Goal: Information Seeking & Learning: Understand process/instructions

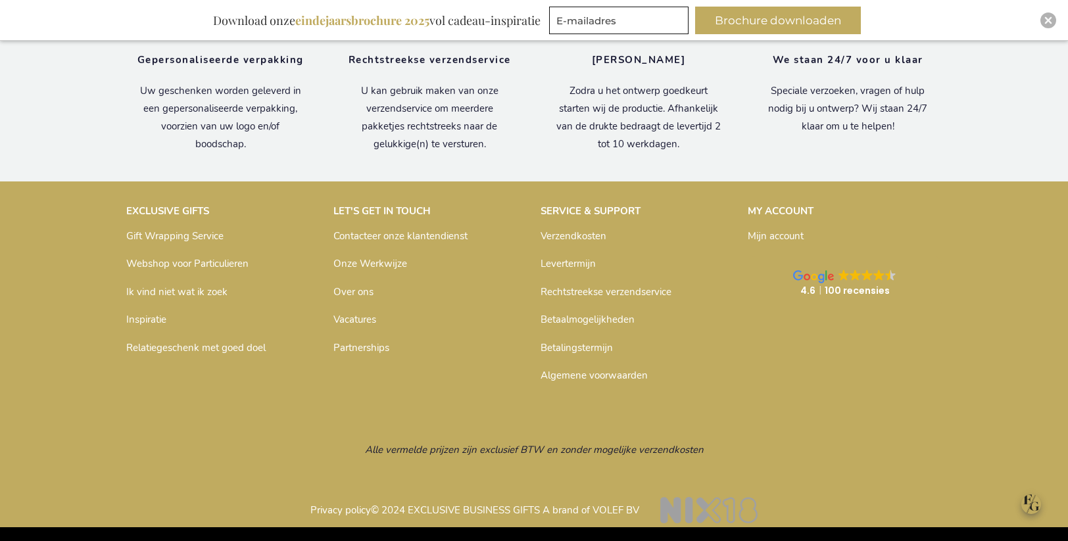
scroll to position [4467, 0]
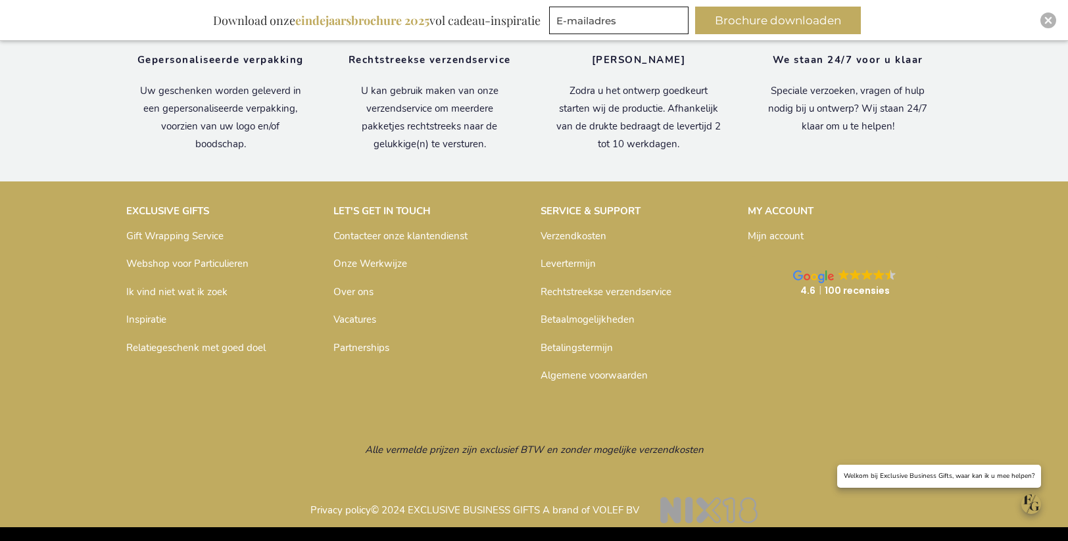
click at [571, 235] on link "Verzendkosten" at bounding box center [573, 235] width 66 height 13
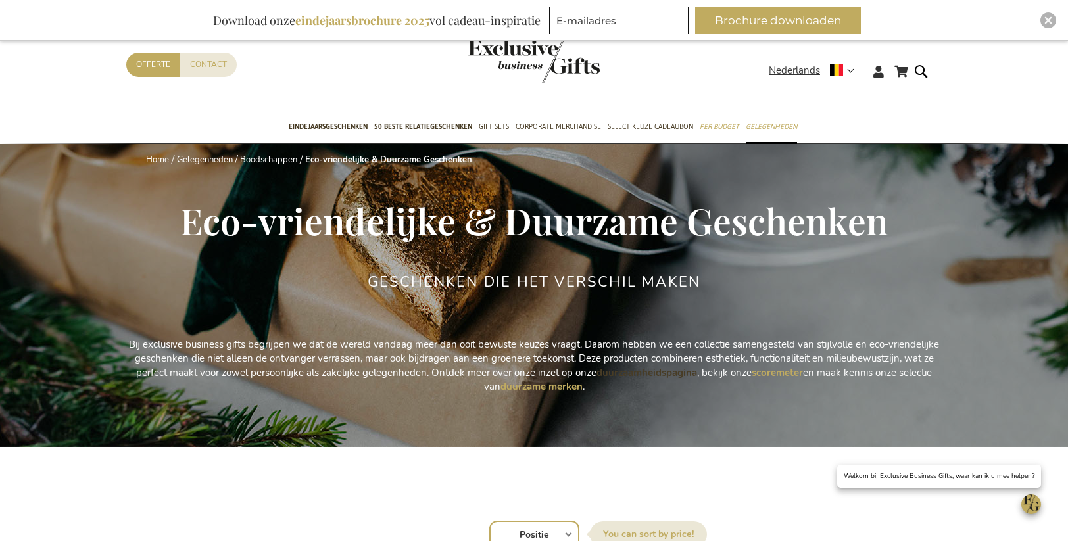
click at [619, 370] on strong "duurzaamheidspagina" at bounding box center [646, 372] width 101 height 13
click at [784, 374] on strong "scoremeter" at bounding box center [777, 372] width 51 height 13
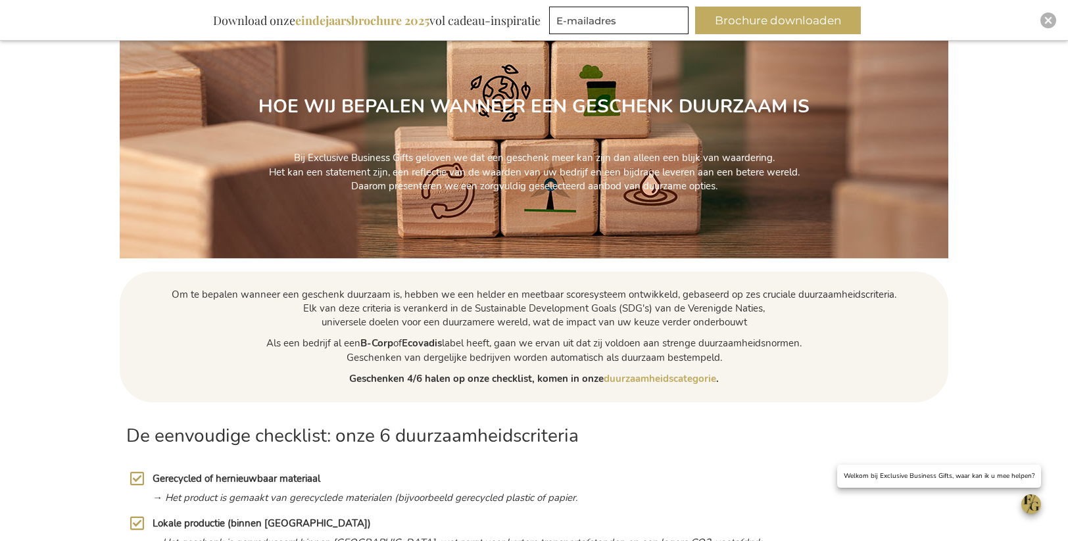
scroll to position [135, 0]
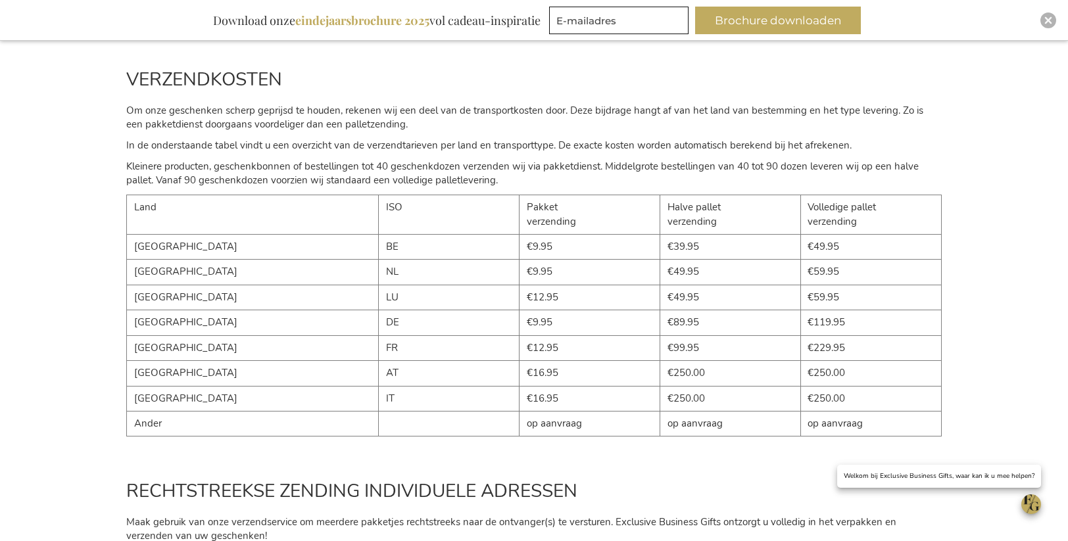
scroll to position [170, 0]
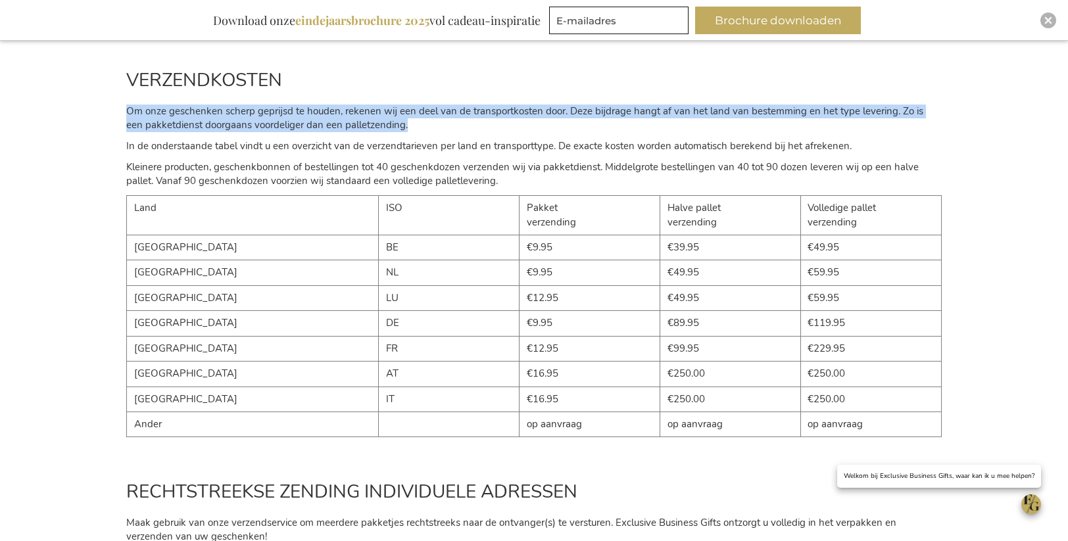
drag, startPoint x: 127, startPoint y: 110, endPoint x: 387, endPoint y: 125, distance: 260.8
click at [387, 125] on p "Om onze geschenken scherp geprijsd te houden, rekenen wij een deel van de trans…" at bounding box center [533, 119] width 815 height 28
copy p "Om onze geschenken scherp geprijsd te houden, rekenen wij een deel van de trans…"
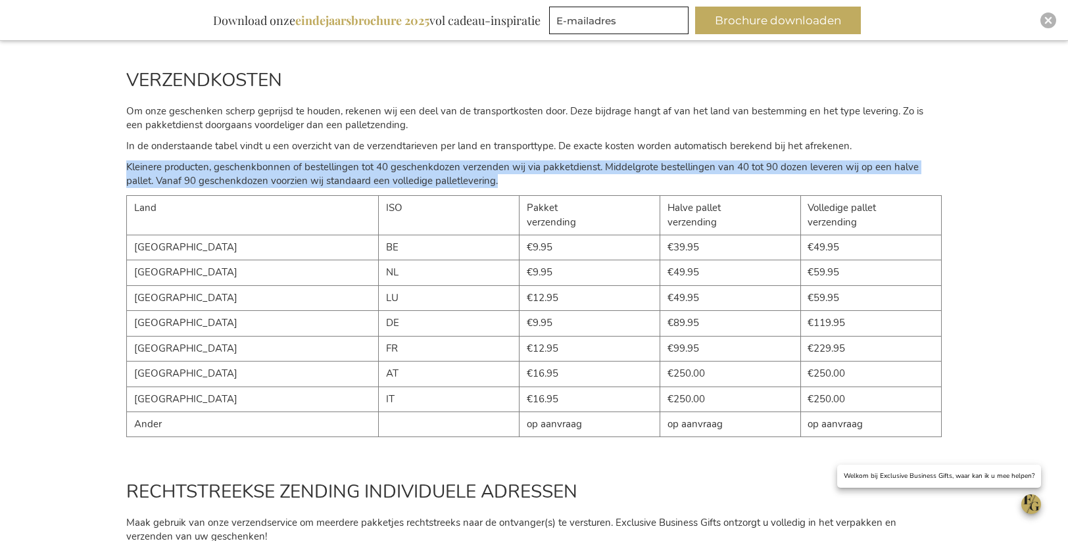
drag, startPoint x: 126, startPoint y: 167, endPoint x: 522, endPoint y: 179, distance: 396.0
click at [522, 179] on p "Kleinere producten, geschenkbonnen of bestellingen tot 40 geschenkdozen verzend…" at bounding box center [533, 174] width 815 height 28
copy p "Kleinere producten, geschenkbonnen of bestellingen tot 40 geschenkdozen verzend…"
click at [246, 166] on p "Kleinere producten, geschenkbonnen of bestellingen tot 40 geschenkdozen verzend…" at bounding box center [533, 174] width 815 height 28
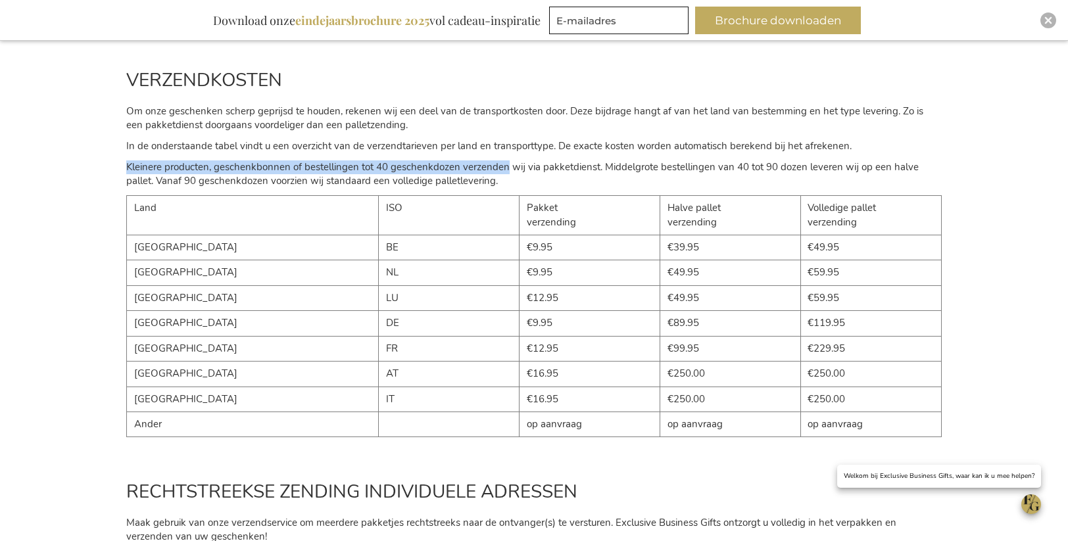
drag, startPoint x: 126, startPoint y: 168, endPoint x: 504, endPoint y: 172, distance: 377.4
click at [504, 172] on div "VERZENDKOSTEN Om onze geschenken scherp geprijsd te houden, rekenen wij een dee…" at bounding box center [534, 253] width 828 height 412
copy p "Kleinere producten, geschenkbonnen of bestellingen tot 40 geschenkdozen verzend…"
click at [690, 171] on p "Kleinere producten, geschenkbonnen of bestellingen tot 40 geschenkdozen verzend…" at bounding box center [533, 174] width 815 height 28
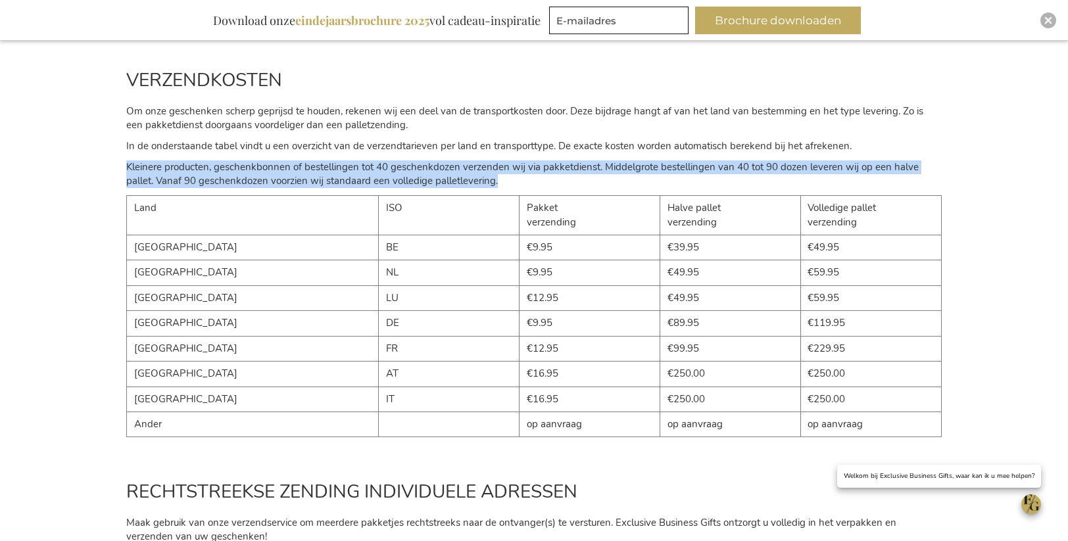
drag, startPoint x: 503, startPoint y: 182, endPoint x: 87, endPoint y: 172, distance: 416.3
click at [87, 172] on div "VERZENDKOSTEN Om onze geschenken scherp geprijsd te houden, rekenen wij een dee…" at bounding box center [534, 253] width 1068 height 412
copy p "Kleinere producten, geschenkbonnen of bestellingen tot 40 geschenkdozen verzend…"
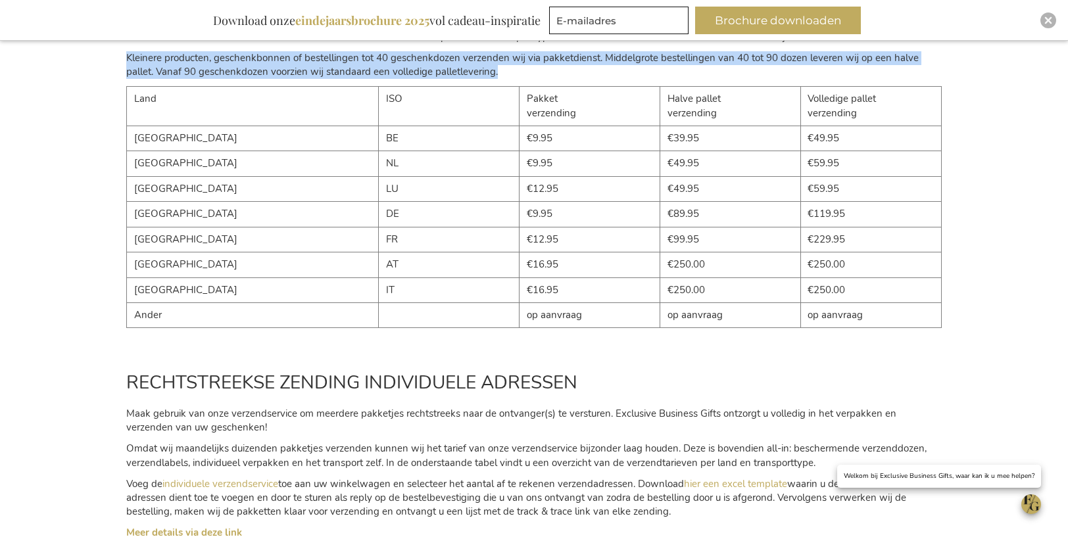
scroll to position [421, 0]
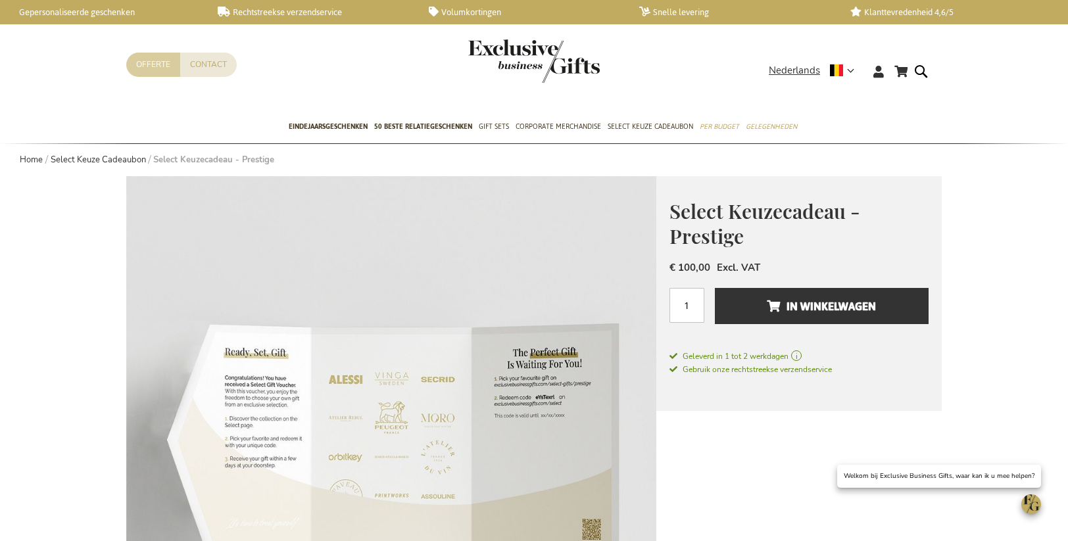
click at [149, 65] on link "Offerte" at bounding box center [153, 65] width 54 height 24
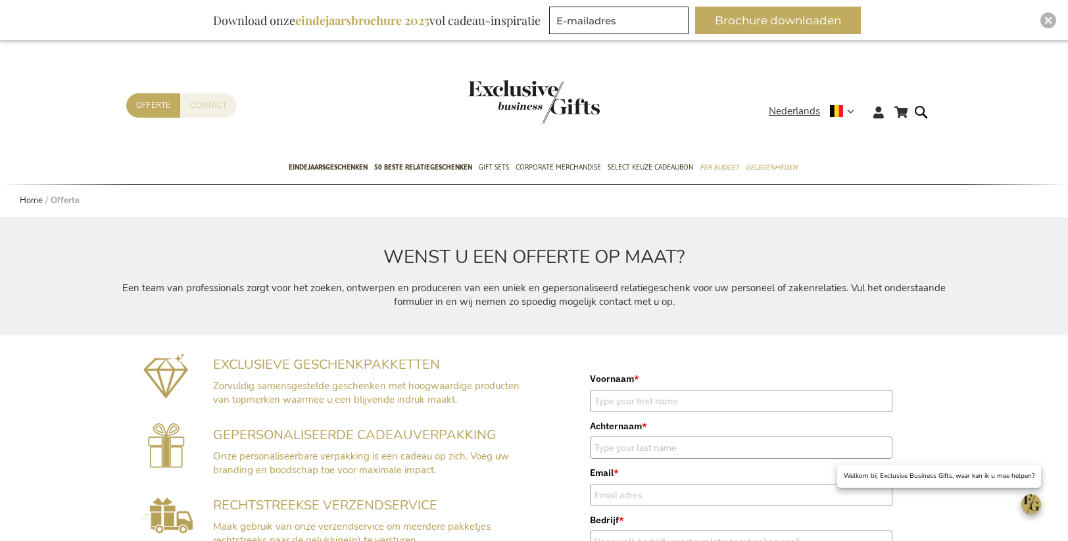
click at [205, 100] on link "Contact" at bounding box center [208, 105] width 57 height 24
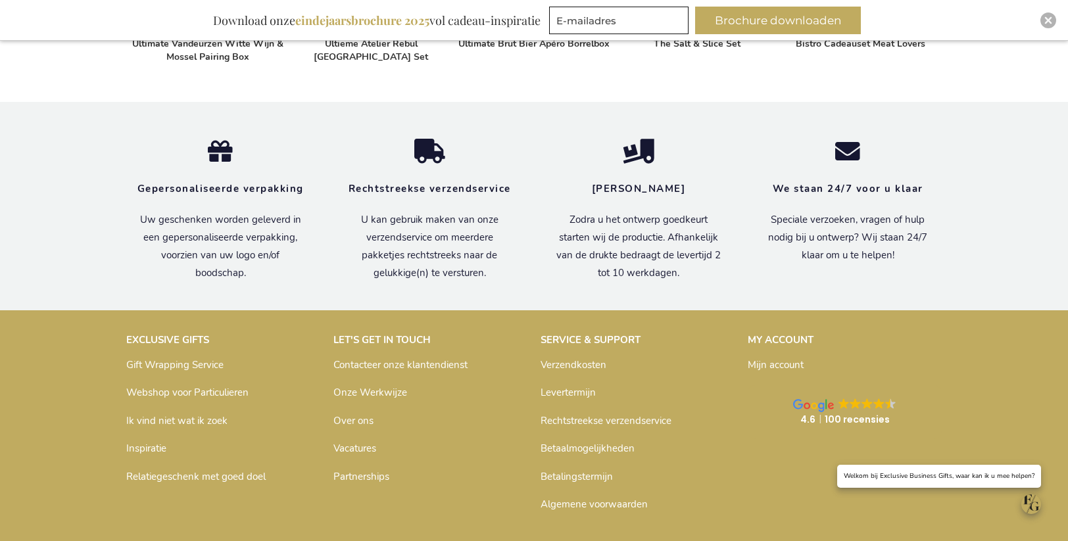
scroll to position [1080, 0]
click at [145, 446] on link "Inspiratie" at bounding box center [146, 447] width 40 height 13
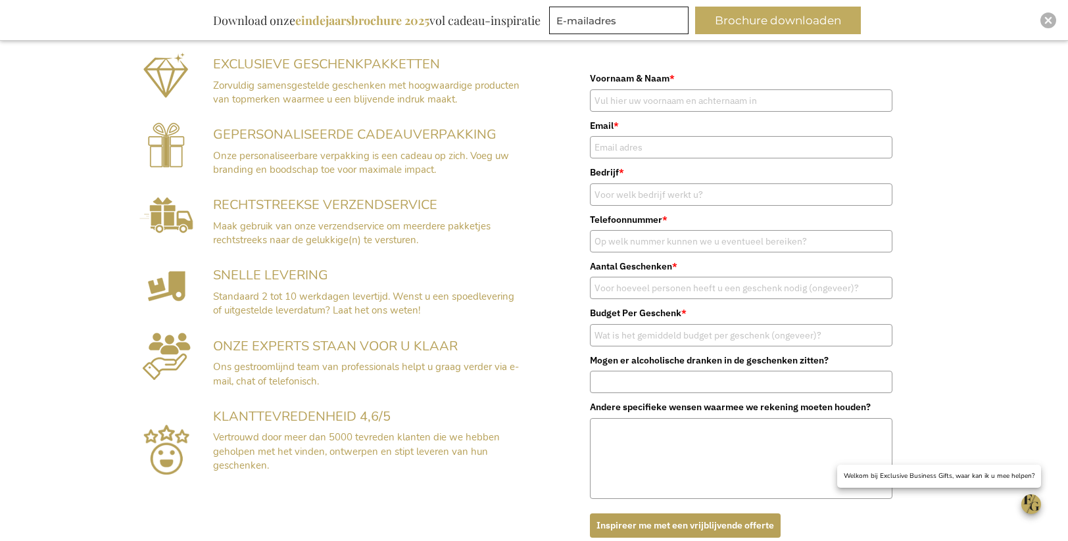
scroll to position [333, 0]
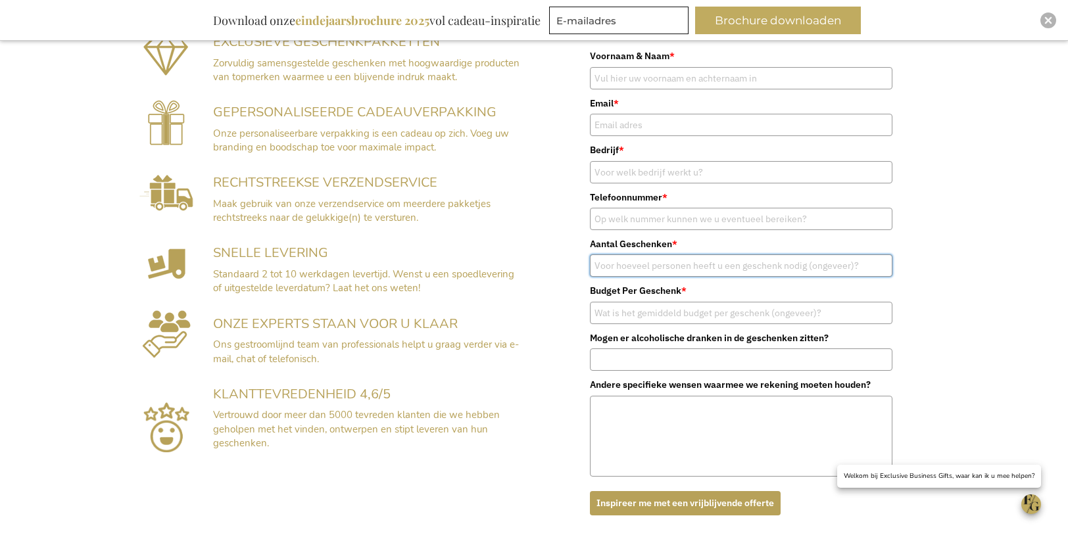
click at [631, 269] on input "Aantal Geschenken *" at bounding box center [741, 265] width 302 height 22
click at [615, 311] on input "Budget Per Geschenk *" at bounding box center [741, 313] width 302 height 22
click at [606, 363] on input "Mogen er alcoholische dranken in de geschenken zitten?" at bounding box center [741, 359] width 302 height 22
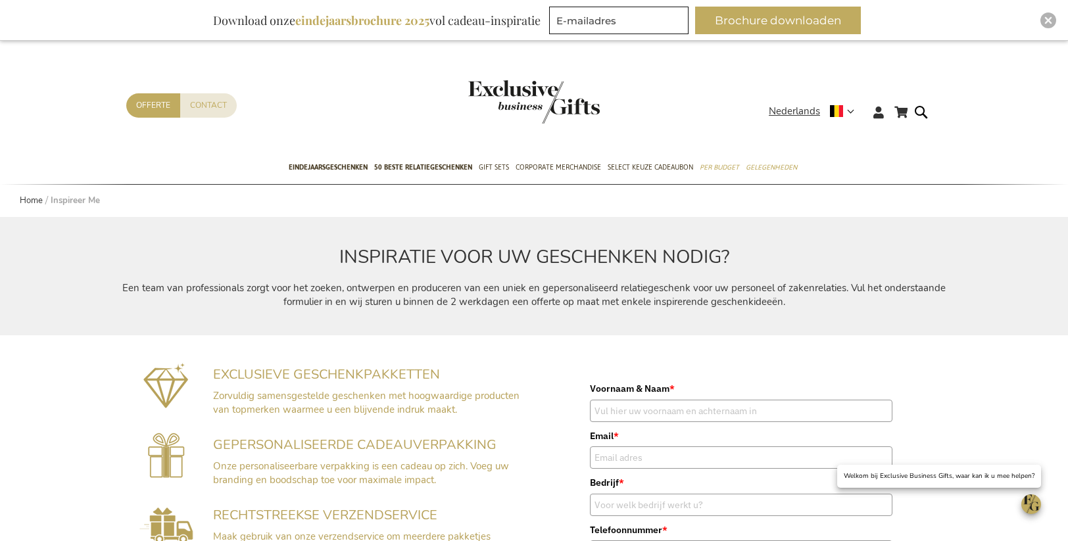
scroll to position [391, 0]
